Goal: Communication & Community: Answer question/provide support

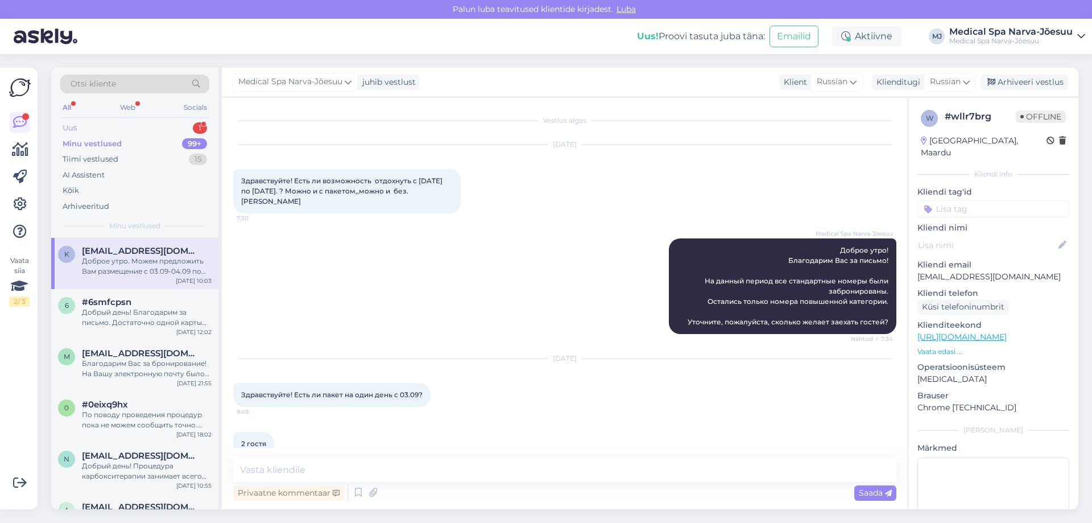
scroll to position [202, 0]
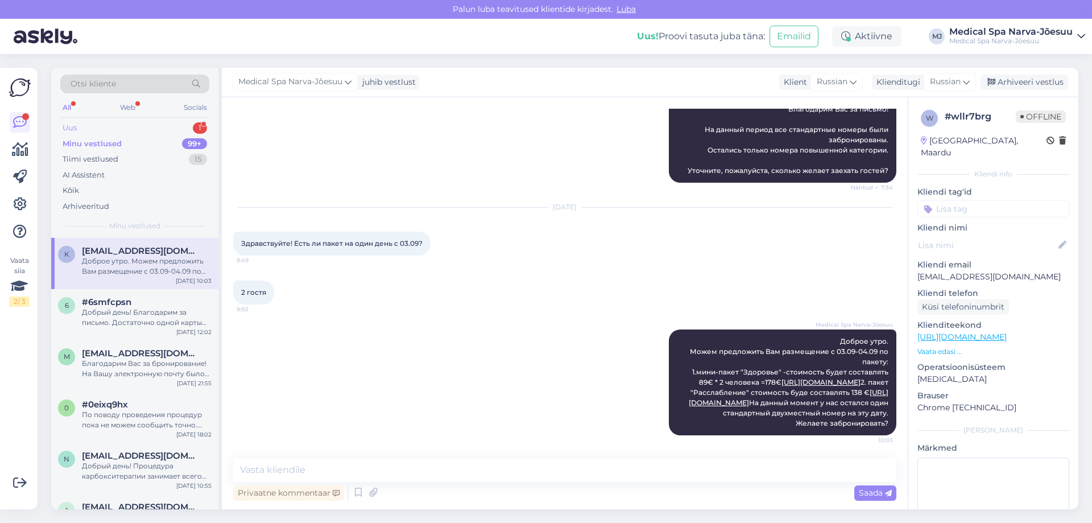
click at [147, 132] on div "Uus 1" at bounding box center [134, 128] width 149 height 16
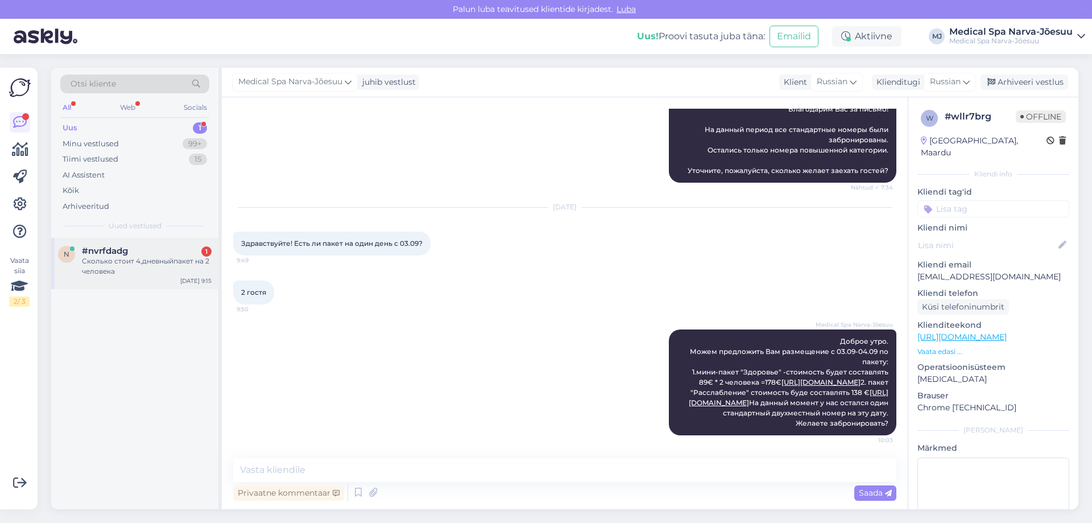
click at [167, 275] on div "Сколько стоит 4,дневныйпакет на 2 человека" at bounding box center [147, 266] width 130 height 20
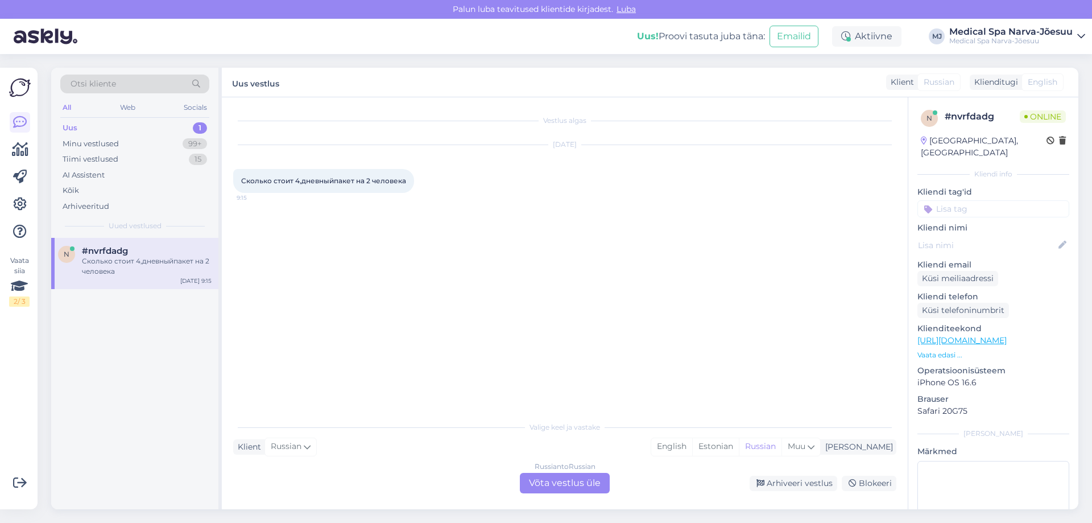
click at [582, 486] on div "Russian to Russian Võta vestlus üle" at bounding box center [565, 483] width 90 height 20
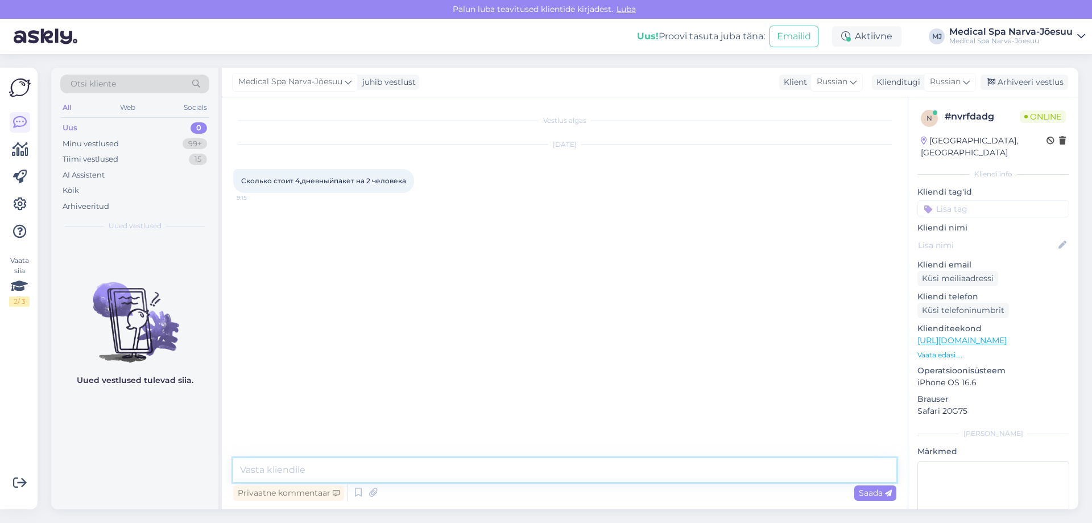
click at [449, 465] on textarea at bounding box center [564, 470] width 663 height 24
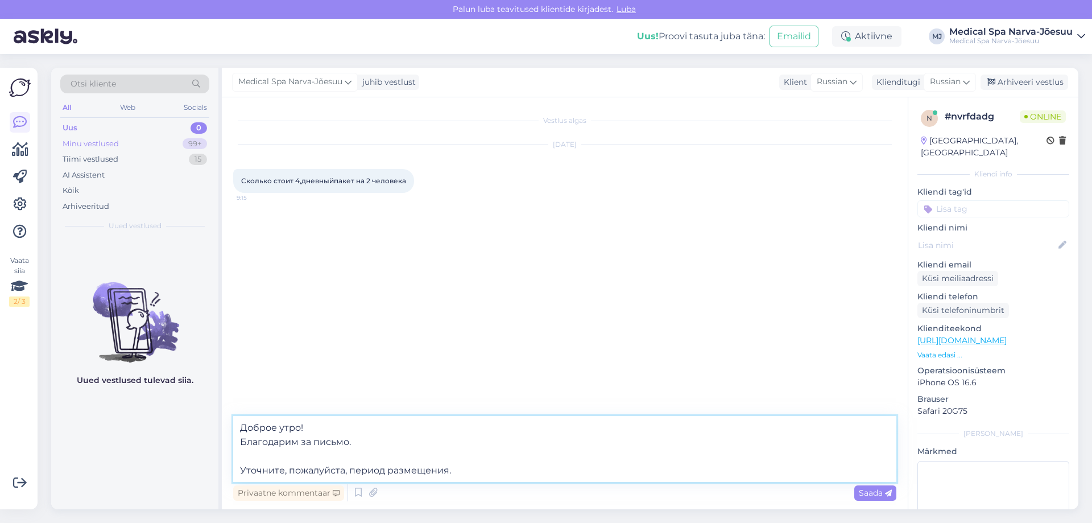
type textarea "Доброе утро! Благодарим за письмо. Уточните, пожалуйста, период размещения."
click at [110, 150] on div "Minu vestlused 99+" at bounding box center [134, 144] width 149 height 16
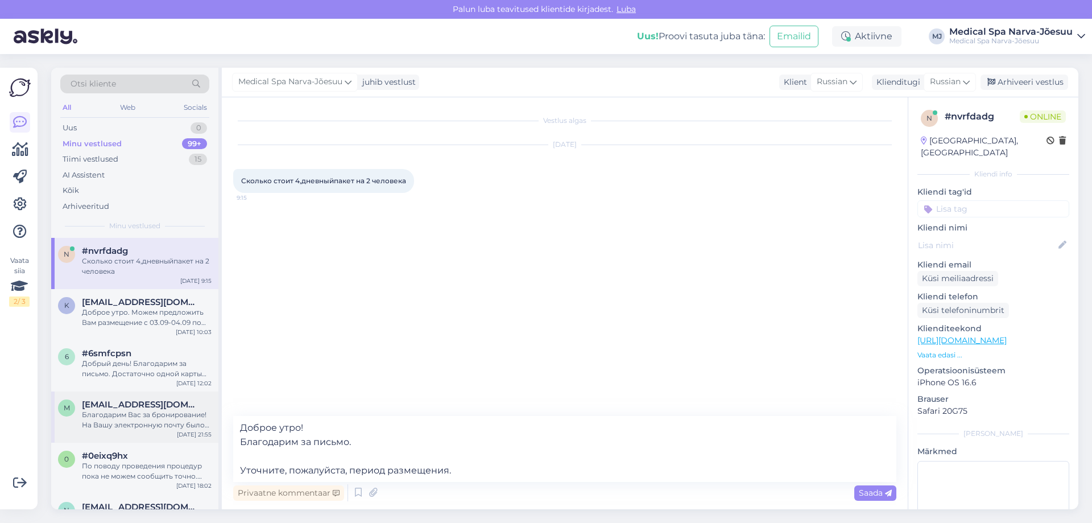
click at [153, 396] on div "m [EMAIL_ADDRESS][DOMAIN_NAME] Благодарим Вас за бронирование! На Вашу электрон…" at bounding box center [134, 416] width 167 height 51
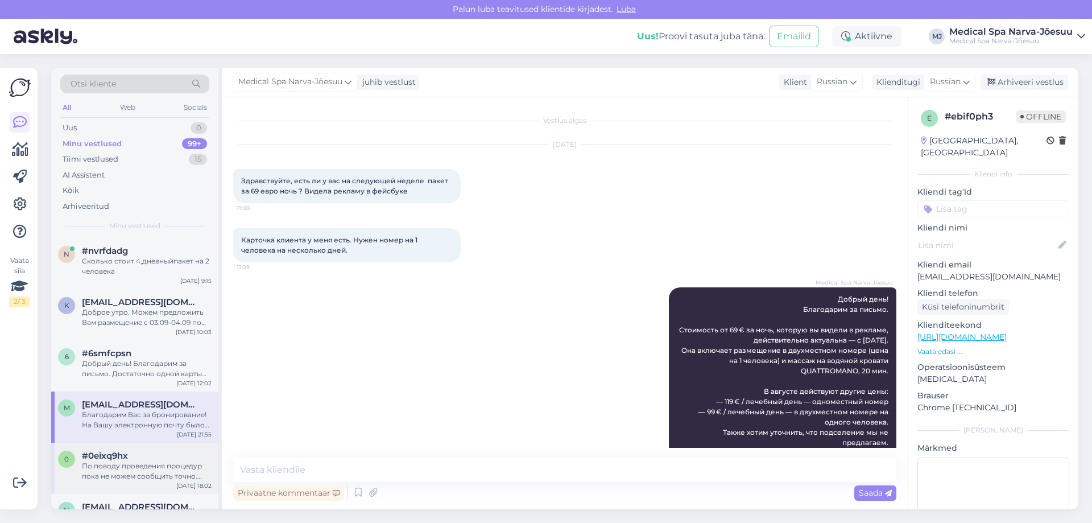
click at [158, 458] on div "#0eixq9hx" at bounding box center [147, 455] width 130 height 10
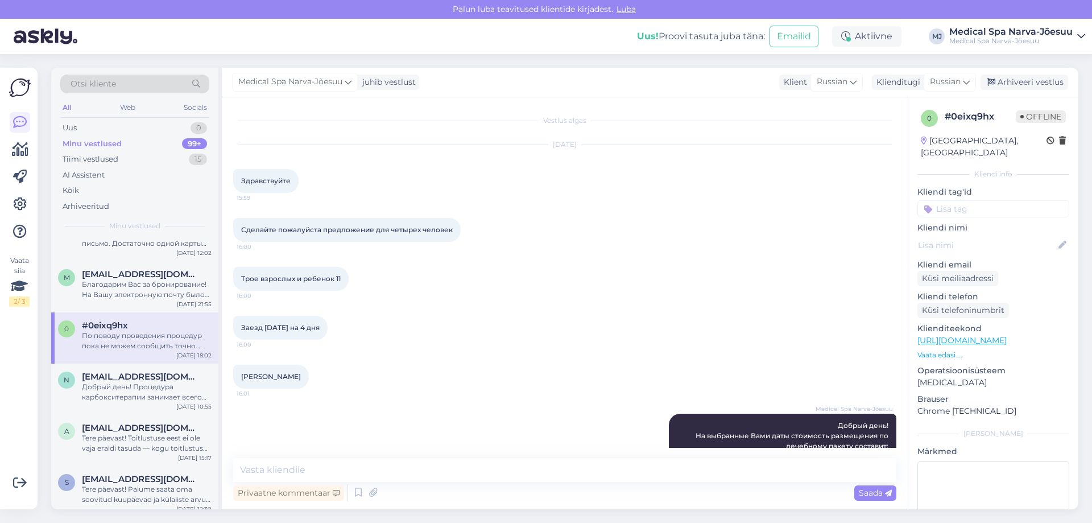
scroll to position [227, 0]
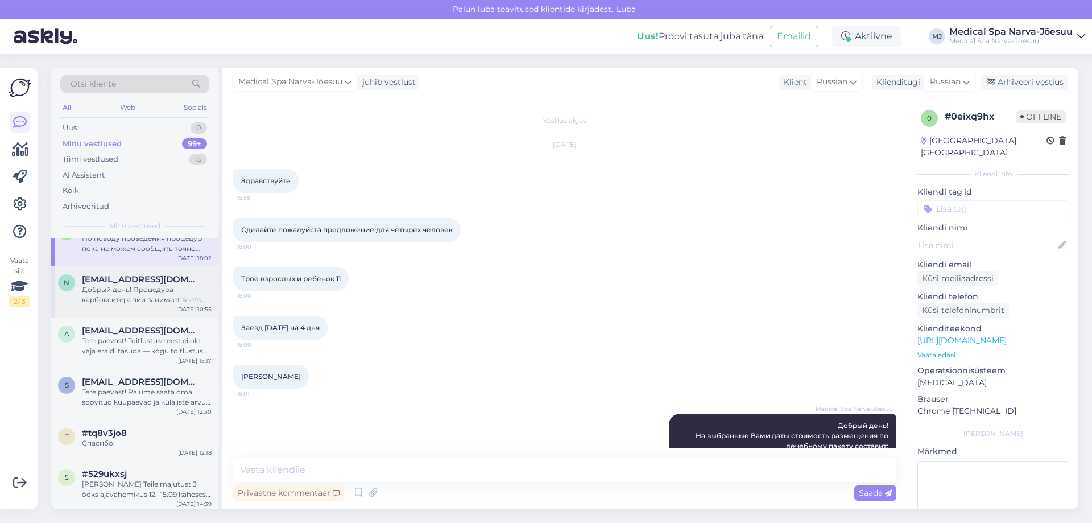
click at [167, 301] on div "Добрый день! Процедура карбокситерапии занимает всего около 10 минут." at bounding box center [147, 294] width 130 height 20
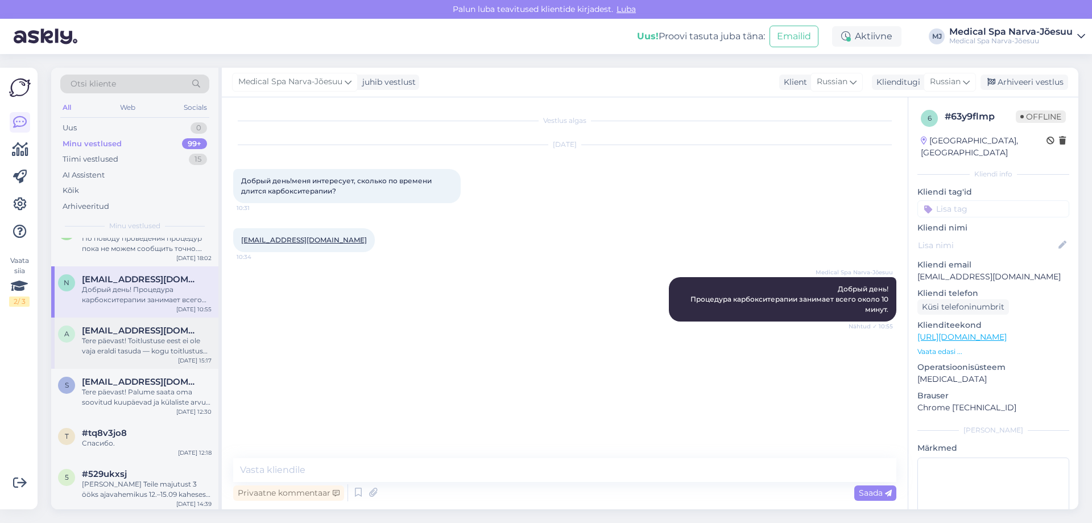
click at [179, 360] on div "[DATE] 15:17" at bounding box center [195, 360] width 34 height 9
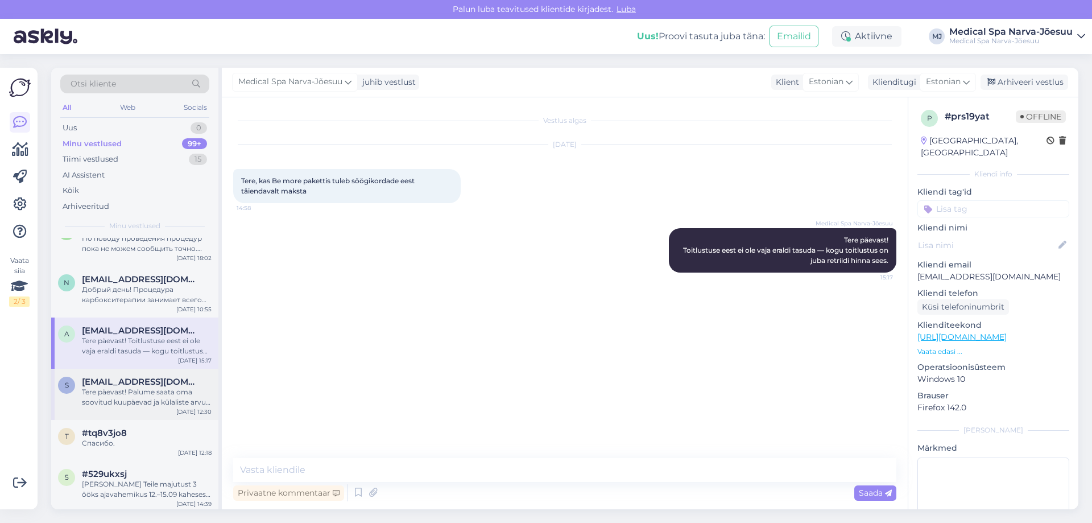
click at [135, 395] on div "Tere päevast! Palume saata oma soovitud kuupäevad ja külaliste arvu e-posti aad…" at bounding box center [147, 397] width 130 height 20
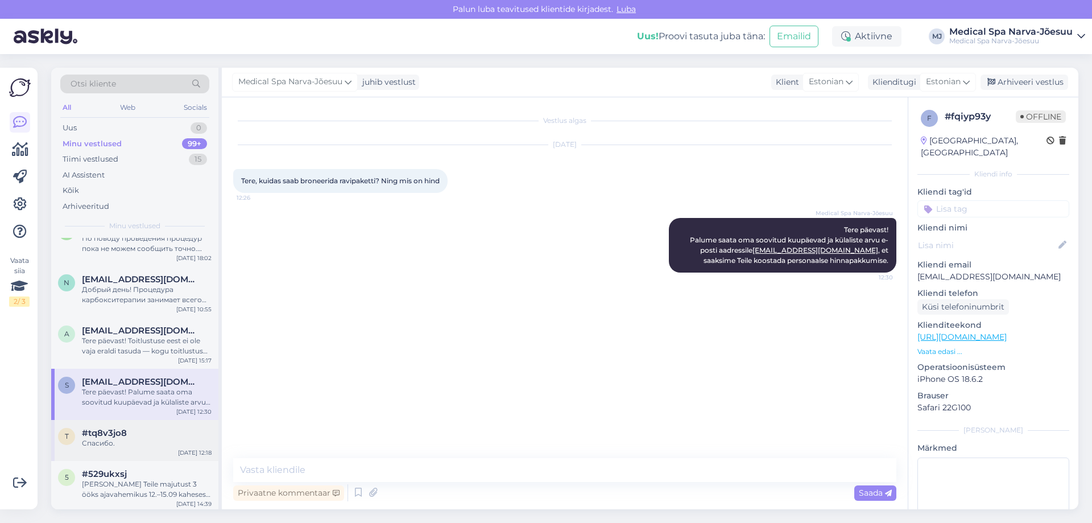
click at [131, 454] on div "t #tq8v3jo8 Спасибо. [DATE] 12:18" at bounding box center [134, 440] width 167 height 41
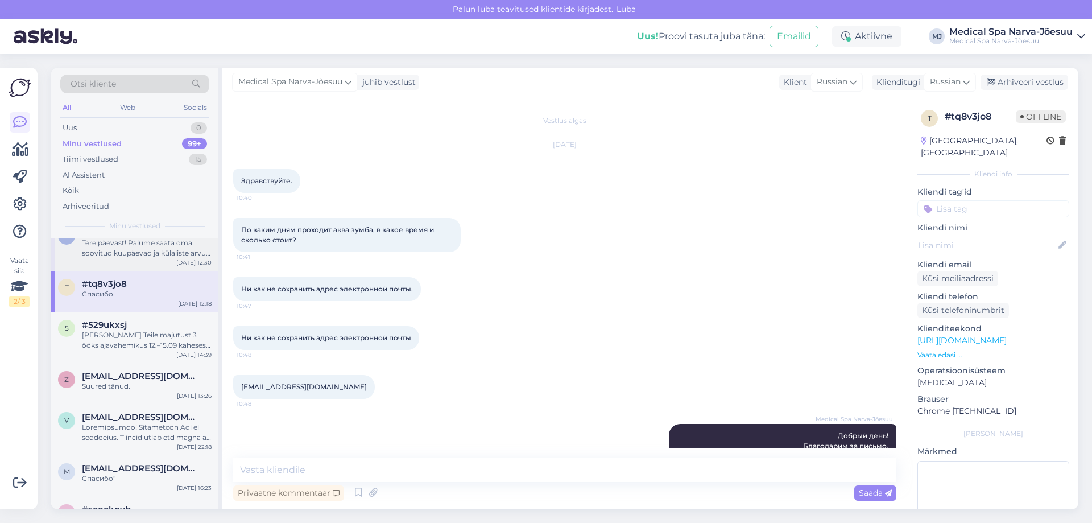
scroll to position [398, 0]
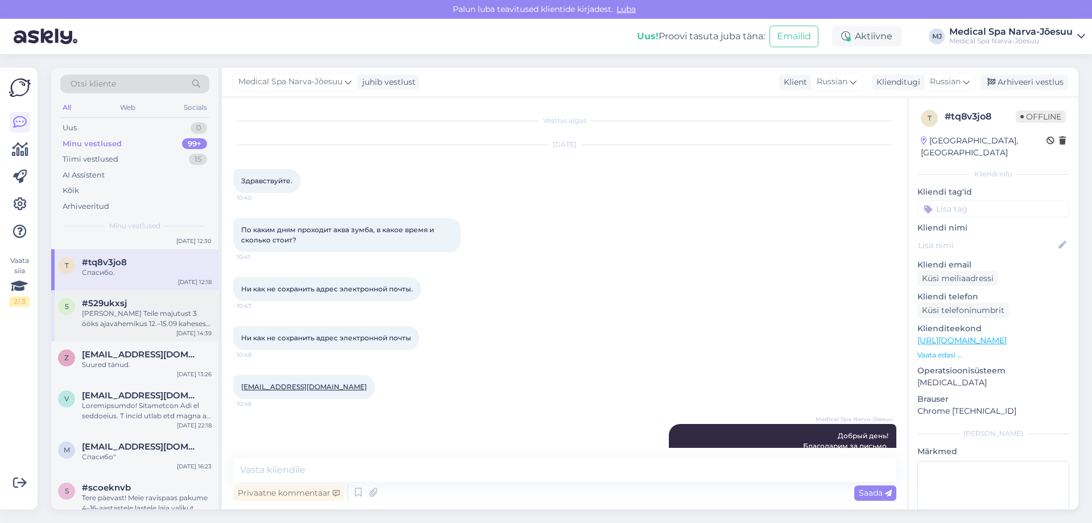
click at [124, 322] on div "[PERSON_NAME] Teile majutust 3 ööks ajavahemikus 12.–15.09 kaheses standardtoas…" at bounding box center [147, 318] width 130 height 20
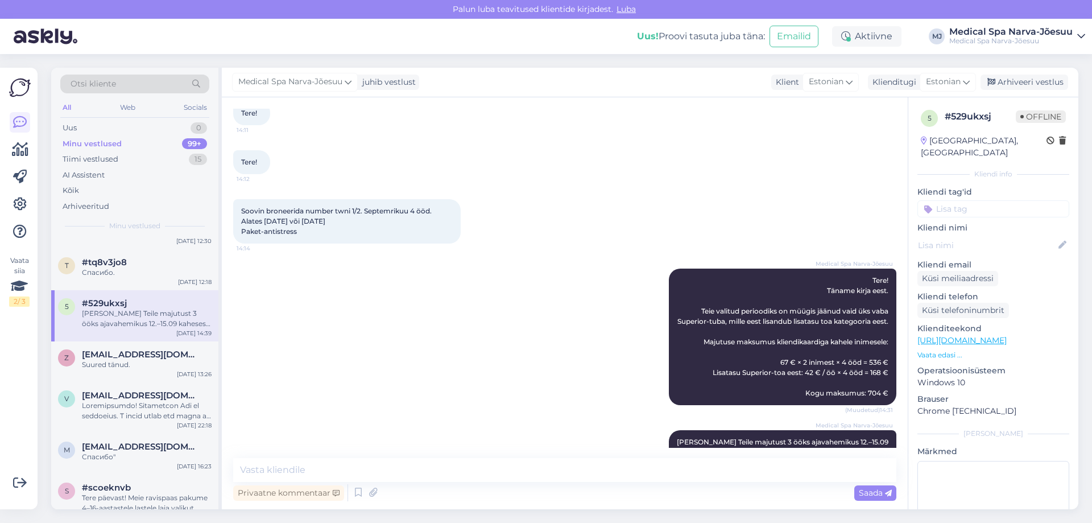
scroll to position [0, 0]
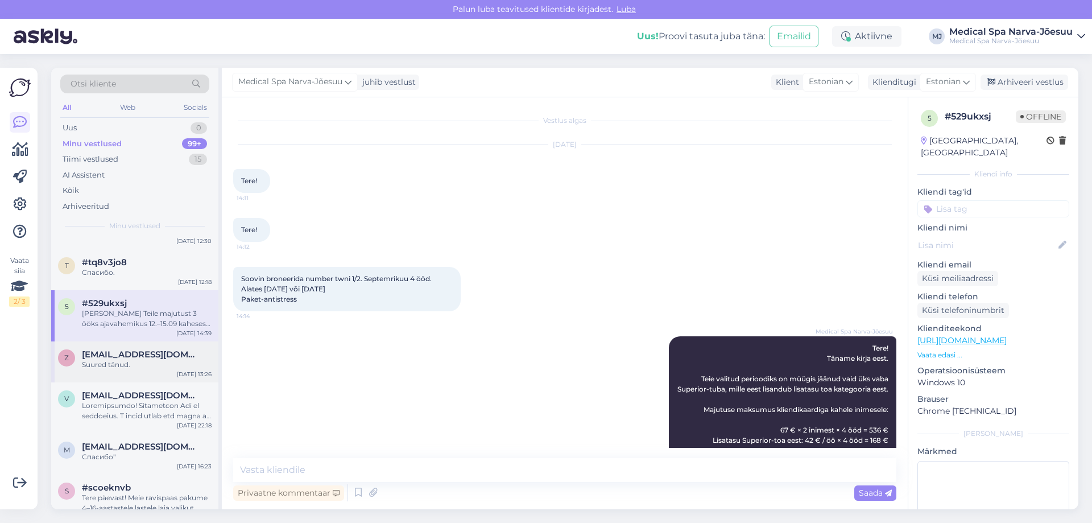
click at [149, 367] on div "Suured tänud." at bounding box center [147, 364] width 130 height 10
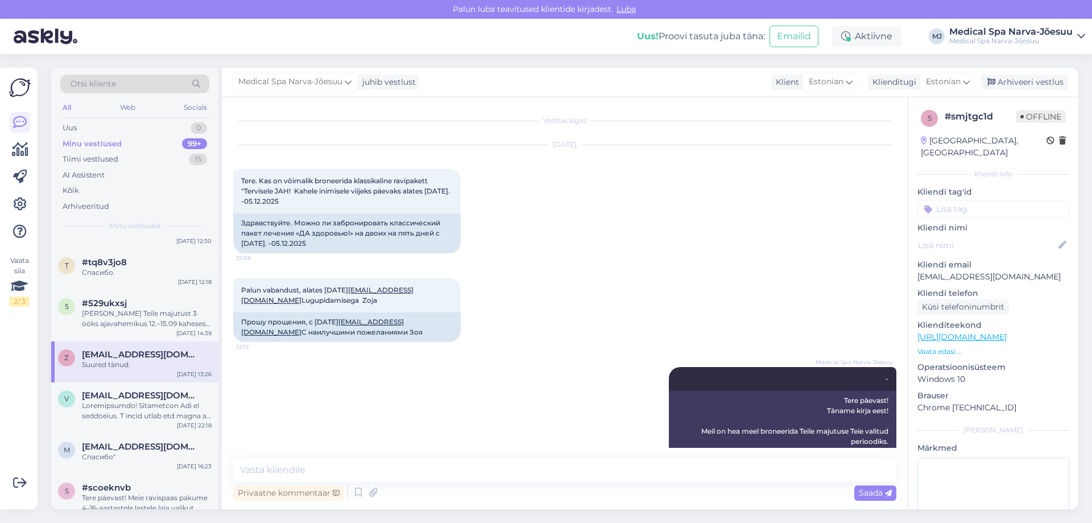
click at [150, 382] on div "z [EMAIL_ADDRESS][DOMAIN_NAME] Suured tänud. [DATE] 13:26" at bounding box center [134, 361] width 167 height 41
click at [133, 398] on span "[EMAIL_ADDRESS][DOMAIN_NAME]" at bounding box center [141, 395] width 118 height 10
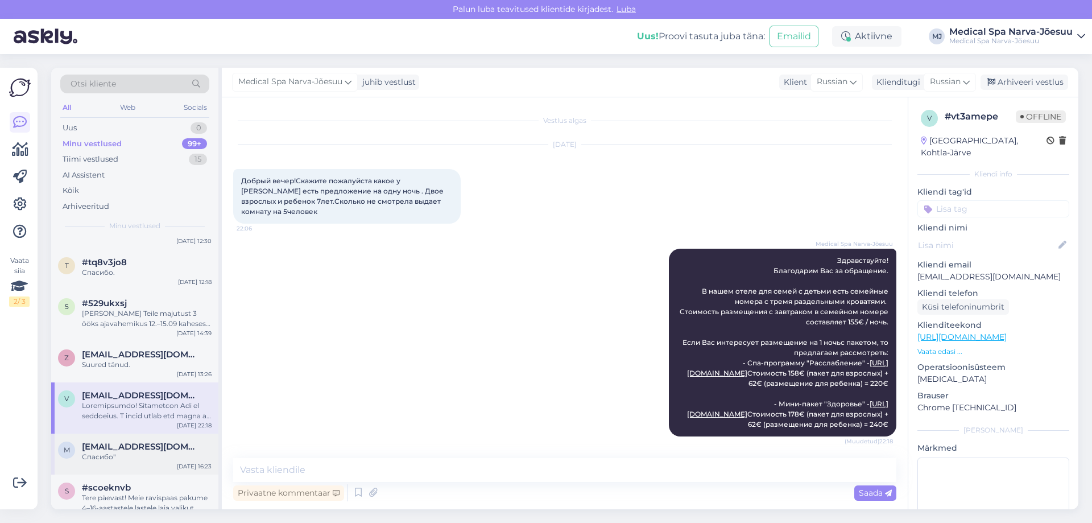
click at [126, 464] on div "m [EMAIL_ADDRESS][DOMAIN_NAME] Спасибо" [DATE] 16:23" at bounding box center [134, 453] width 167 height 41
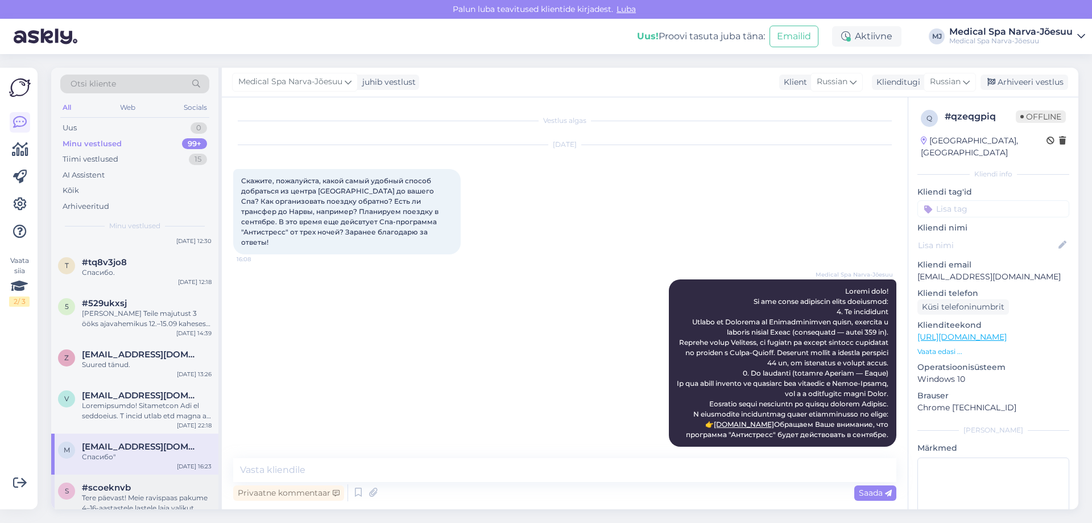
click at [96, 481] on div "s #scoeknvb Tere päevast! Meie ravispaas pakume 4–16-aastastele lastele laia va…" at bounding box center [134, 499] width 167 height 51
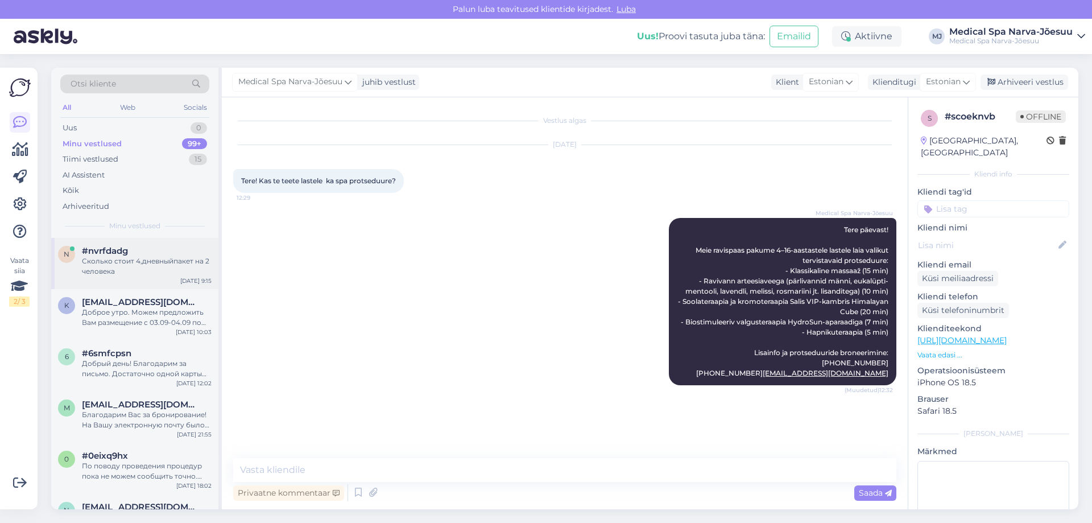
click at [158, 258] on div "Сколько стоит 4,дневныйпакет на 2 человека" at bounding box center [147, 266] width 130 height 20
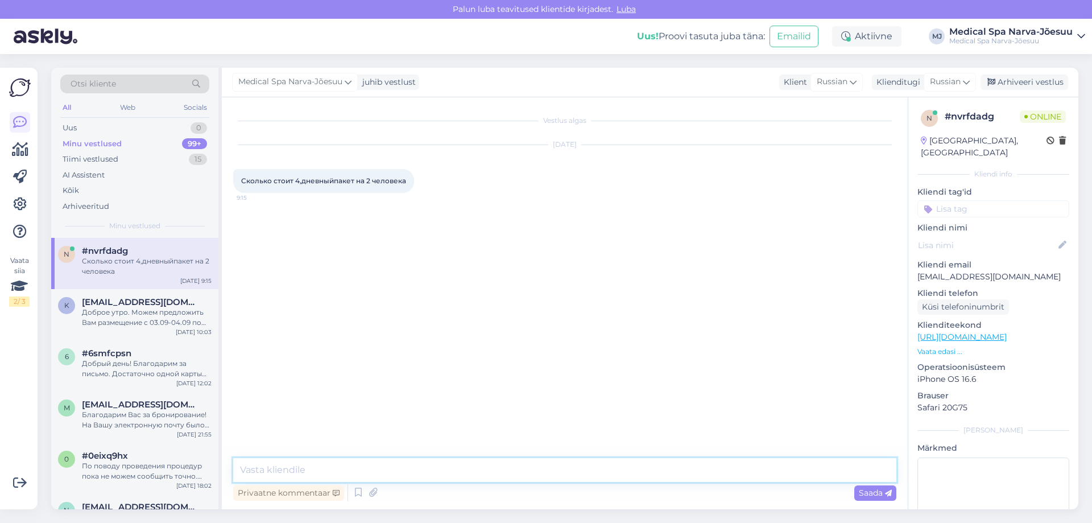
click at [353, 463] on textarea at bounding box center [564, 470] width 663 height 24
click at [357, 470] on textarea at bounding box center [564, 470] width 663 height 24
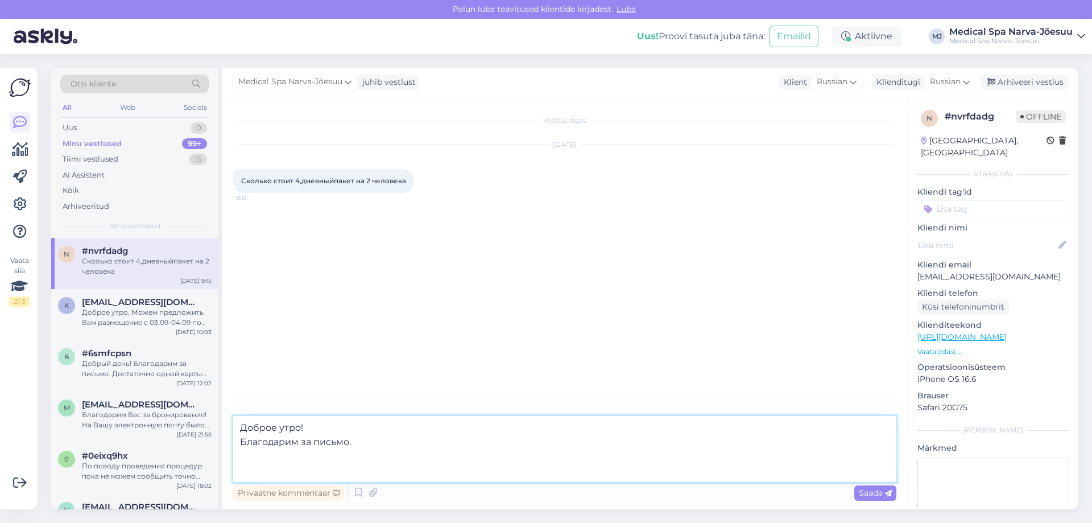
paste textarea "Уточните, пожалуйста, желаемые даты размещения, а также по какой программе вы п…"
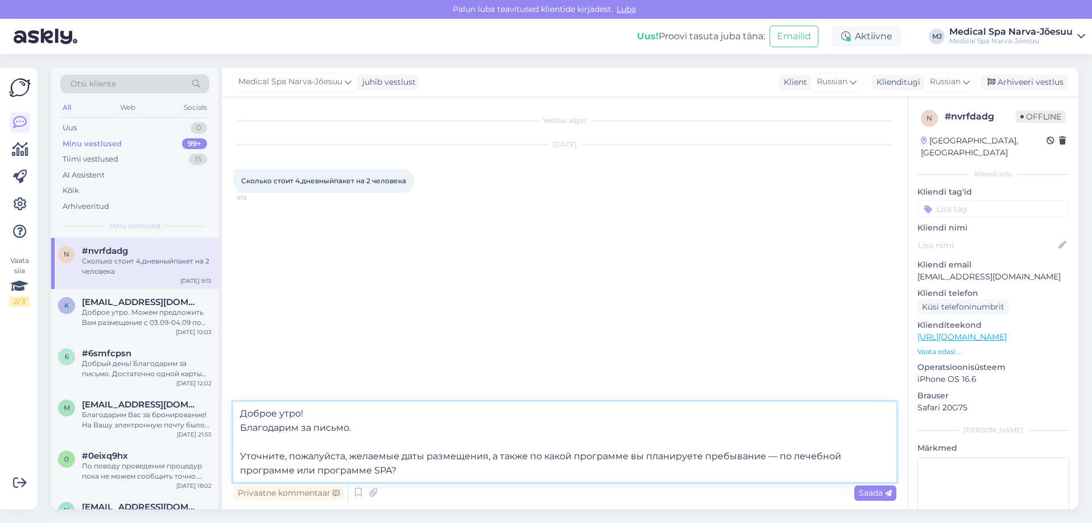
click at [779, 453] on textarea "Доброе утро! Благодарим за письмо. Уточните, пожалуйста, желаемые даты размещен…" at bounding box center [564, 441] width 663 height 80
click at [498, 470] on textarea "Доброе утро! Благодарим за письмо. Уточните, пожалуйста, желаемые даты размещен…" at bounding box center [564, 441] width 663 height 80
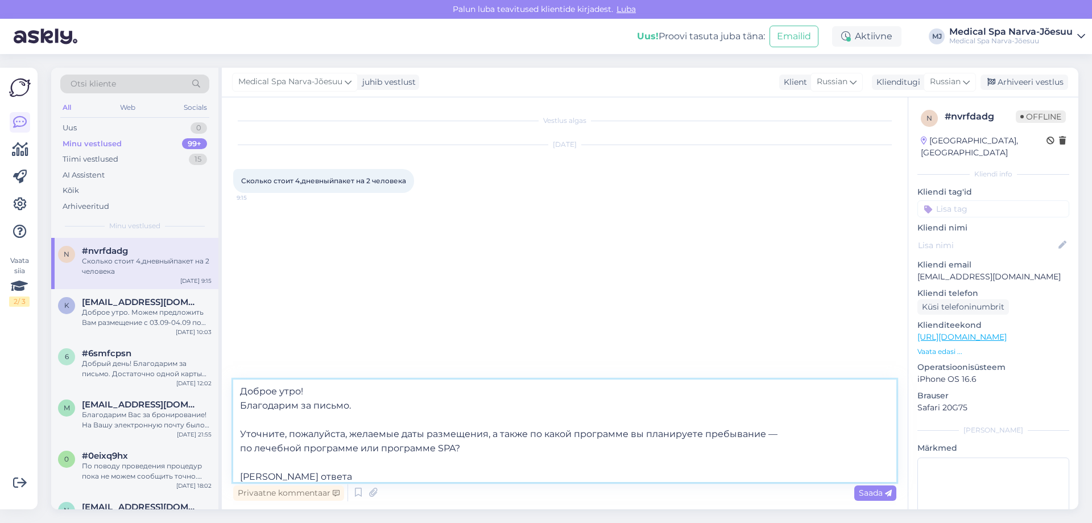
type textarea "Доброе утро! Благодарим за письмо. Уточните, пожалуйста, желаемые даты размещен…"
